Goal: Information Seeking & Learning: Check status

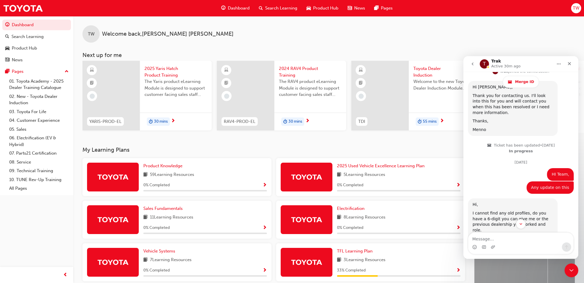
scroll to position [521, 0]
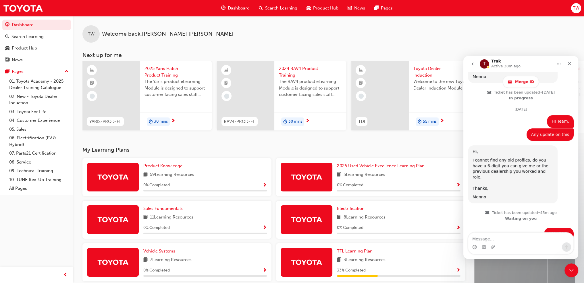
click at [536, 242] on div "Intercom messenger" at bounding box center [520, 246] width 105 height 9
click at [238, 31] on div "TW Welcome back , Tim Willoughby" at bounding box center [328, 29] width 511 height 26
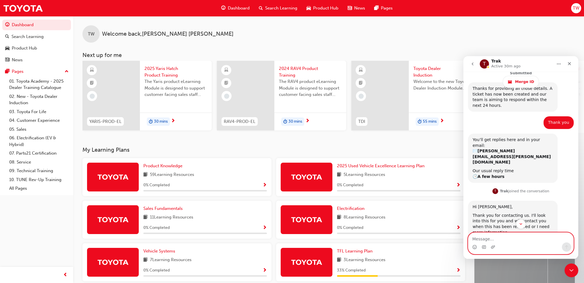
scroll to position [521, 0]
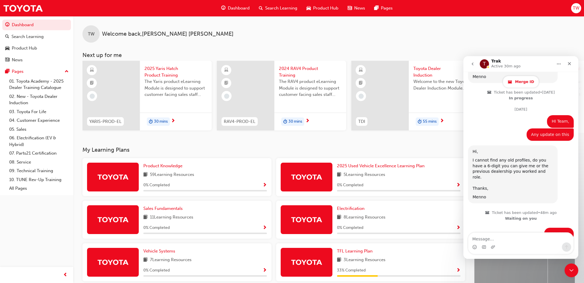
click at [513, 84] on div "Merge ID" at bounding box center [521, 81] width 26 height 5
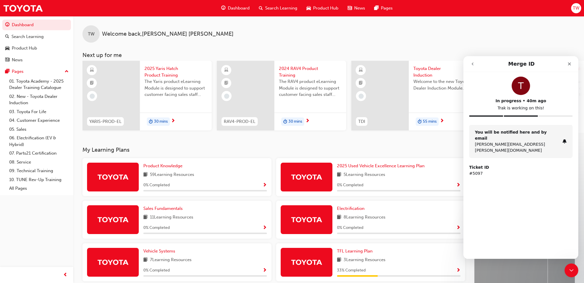
scroll to position [0, 0]
click at [401, 47] on div "TW Welcome back , Tim Willoughby Next up for me YARIS-PROD-EL 2025 Yaris Hatch …" at bounding box center [328, 74] width 511 height 116
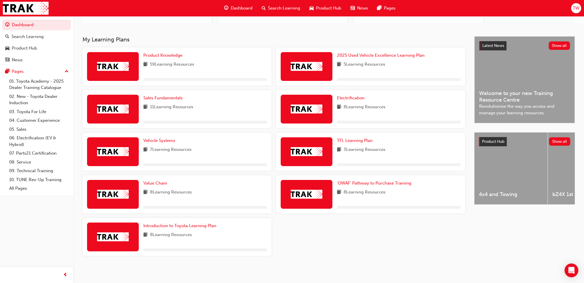
scroll to position [91, 0]
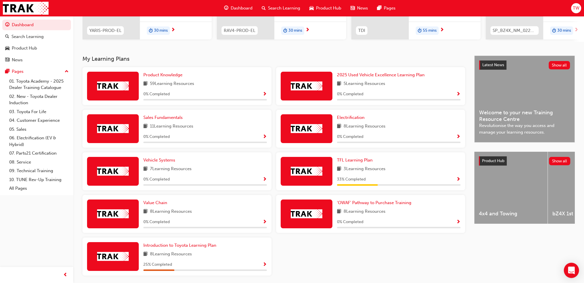
click at [572, 271] on icon "Open Intercom Messenger" at bounding box center [571, 269] width 7 height 7
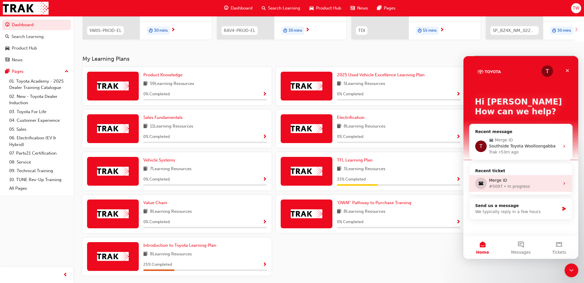
scroll to position [0, 0]
click at [520, 149] on div "Trak • 53m ago" at bounding box center [524, 152] width 71 height 6
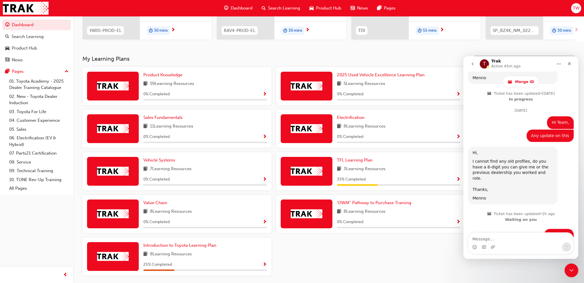
scroll to position [521, 0]
click at [536, 240] on textarea "Message…" at bounding box center [520, 237] width 105 height 10
click at [516, 78] on link "Merge ID" at bounding box center [521, 82] width 36 height 12
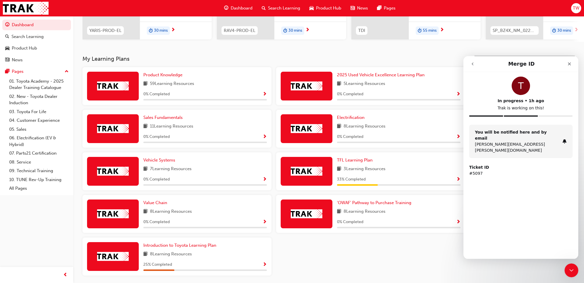
drag, startPoint x: 489, startPoint y: 154, endPoint x: 493, endPoint y: 146, distance: 9.5
click at [489, 164] on div "Ticket ID #5097" at bounding box center [520, 170] width 103 height 12
click at [493, 145] on div "You will be notified here and by email tim.willoughby@cmitoyota.com.au Ticket I…" at bounding box center [521, 153] width 115 height 58
click at [476, 63] on button "go back" at bounding box center [472, 63] width 11 height 11
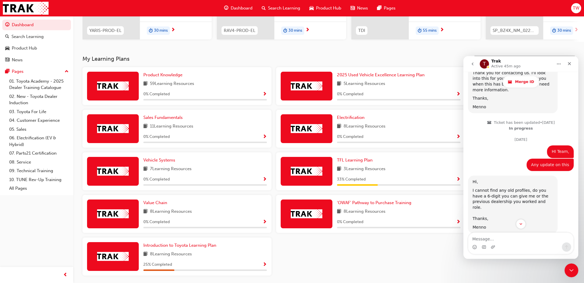
scroll to position [521, 0]
